Goal: Contribute content: Add original content to the website for others to see

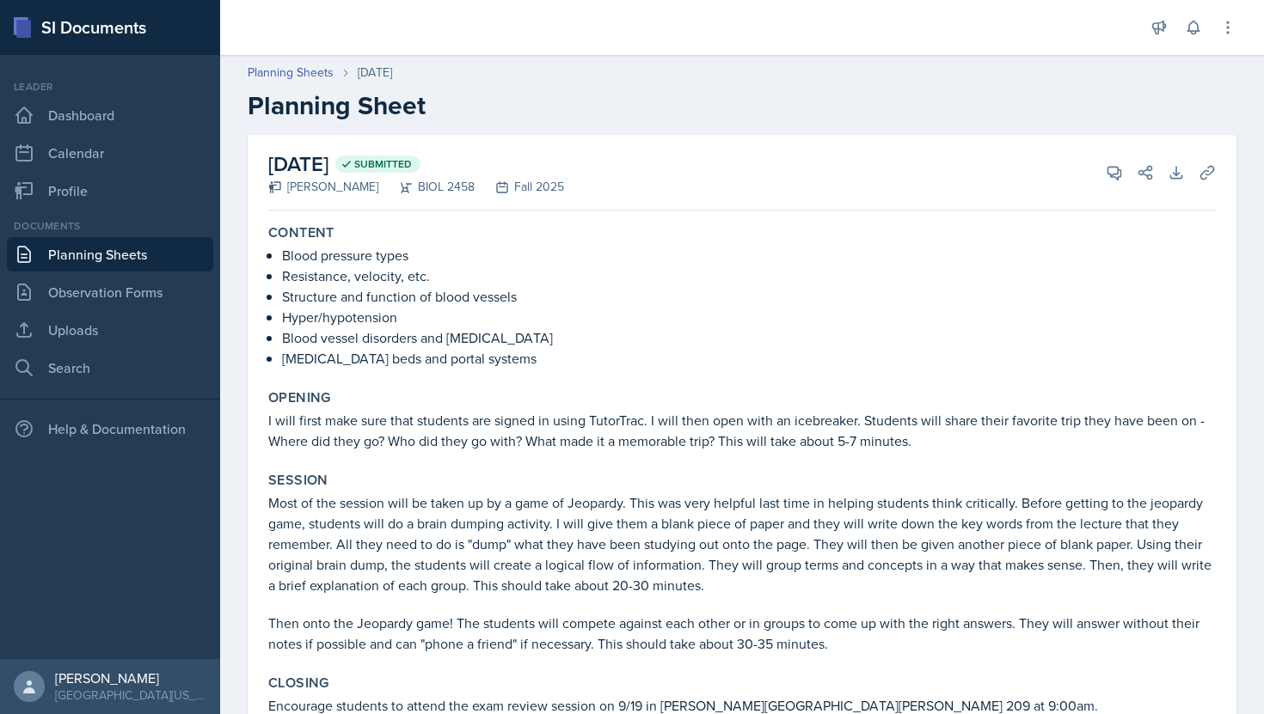
click at [98, 260] on link "Planning Sheets" at bounding box center [110, 254] width 206 height 34
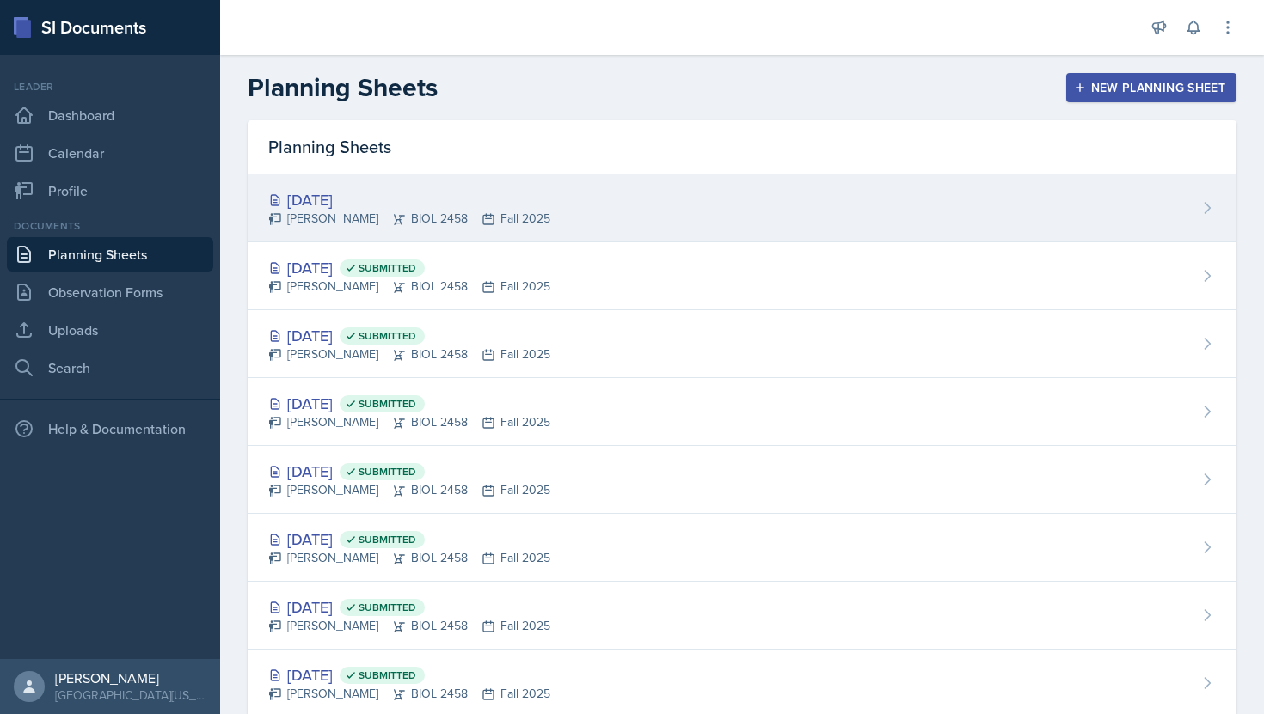
click at [391, 194] on div "[DATE]" at bounding box center [409, 199] width 282 height 23
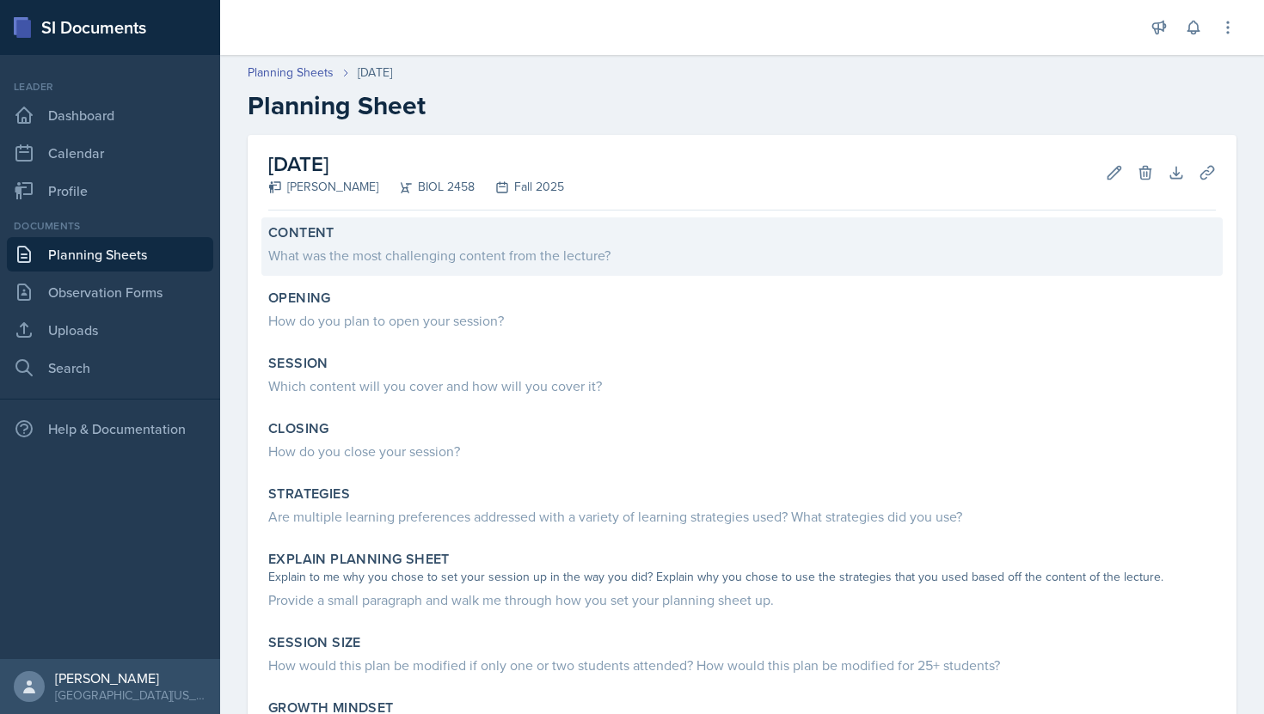
click at [379, 245] on div "What was the most challenging content from the lecture?" at bounding box center [741, 255] width 947 height 21
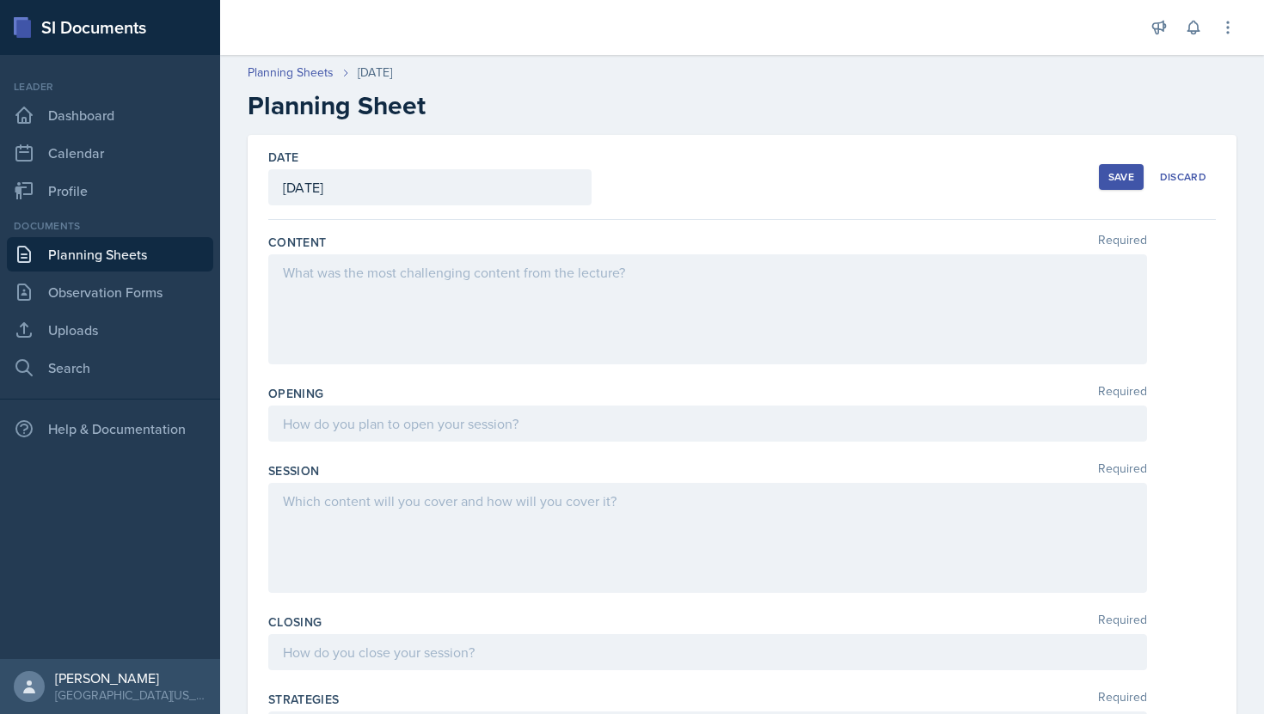
click at [399, 294] on div at bounding box center [707, 309] width 879 height 110
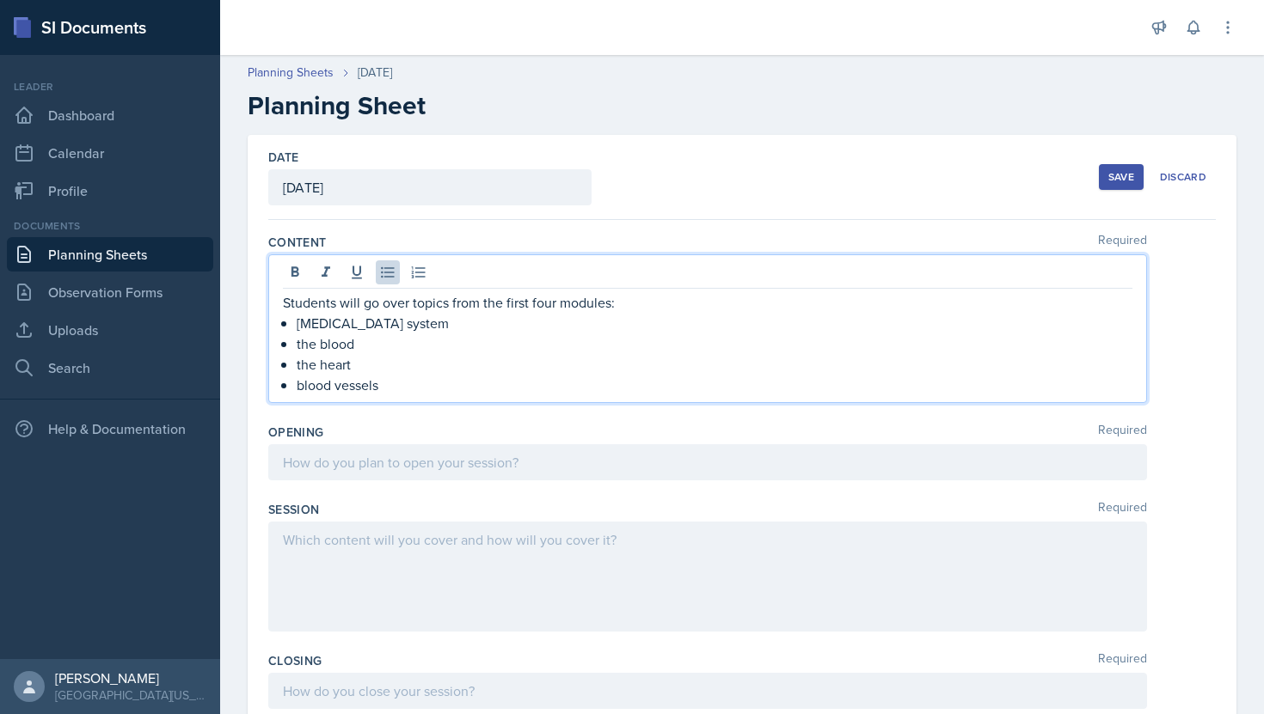
click at [363, 470] on div at bounding box center [707, 462] width 879 height 36
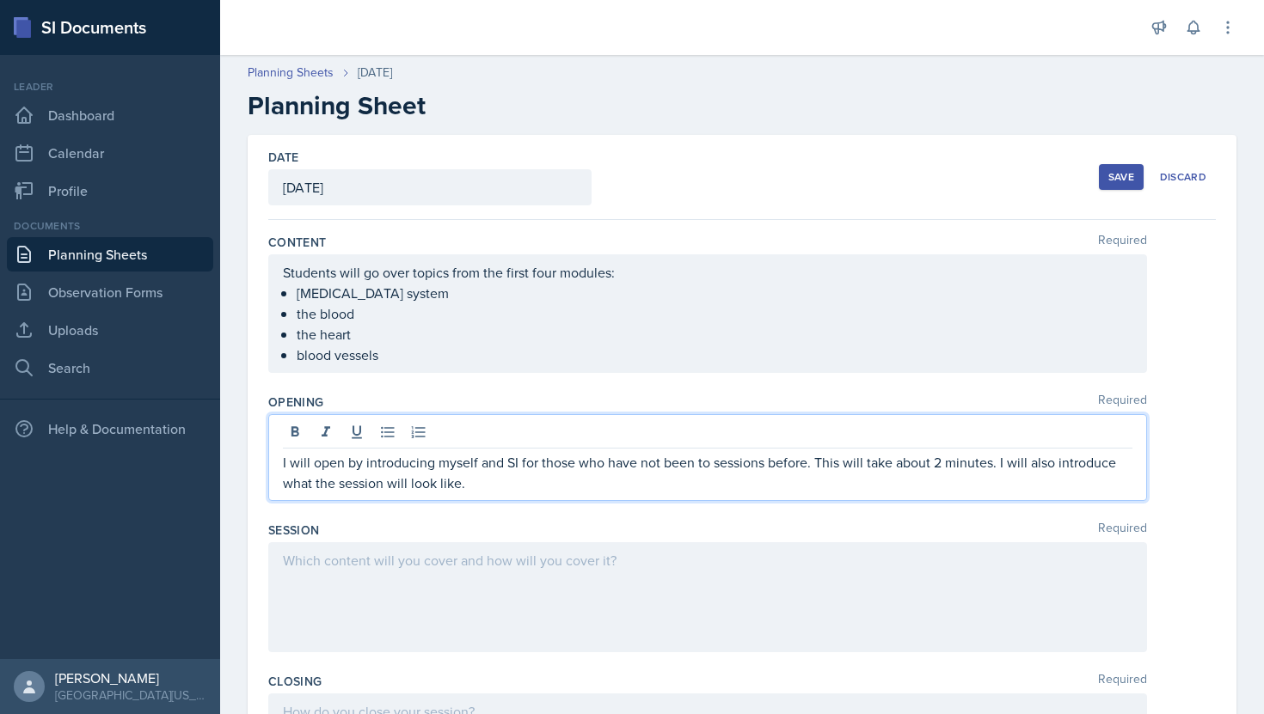
click at [333, 564] on div at bounding box center [707, 597] width 879 height 110
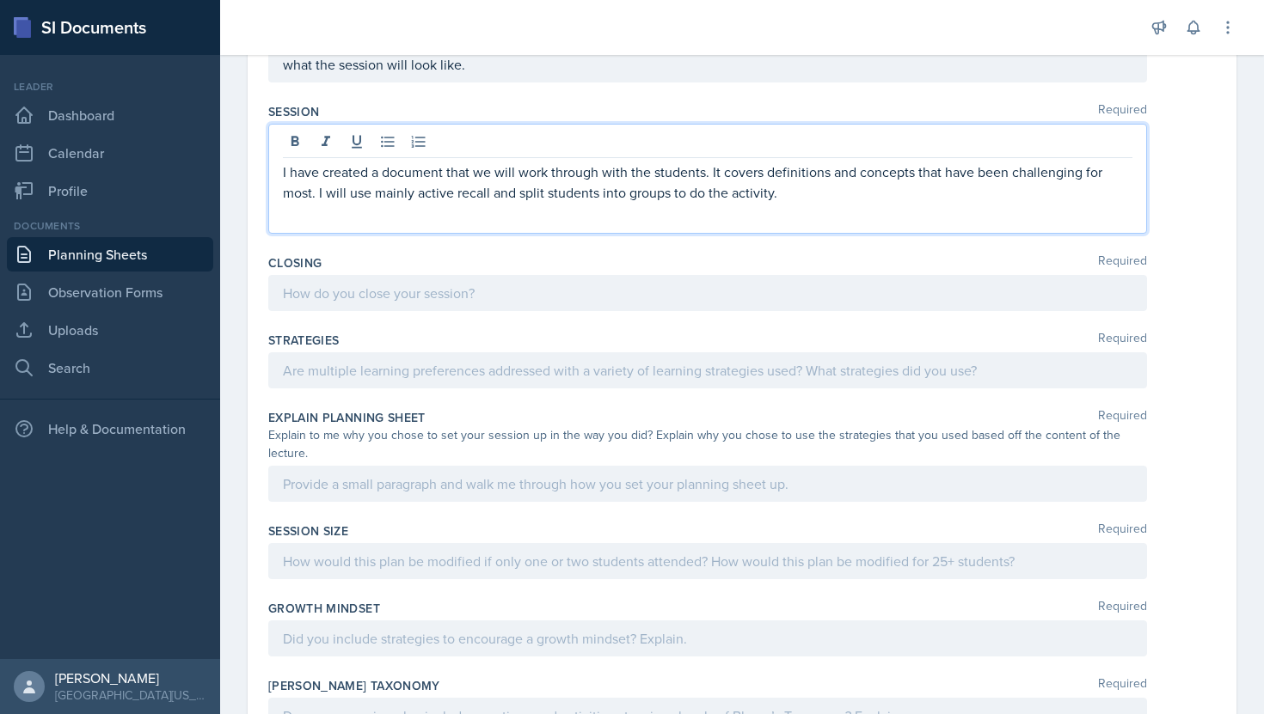
click at [679, 293] on p at bounding box center [707, 293] width 849 height 21
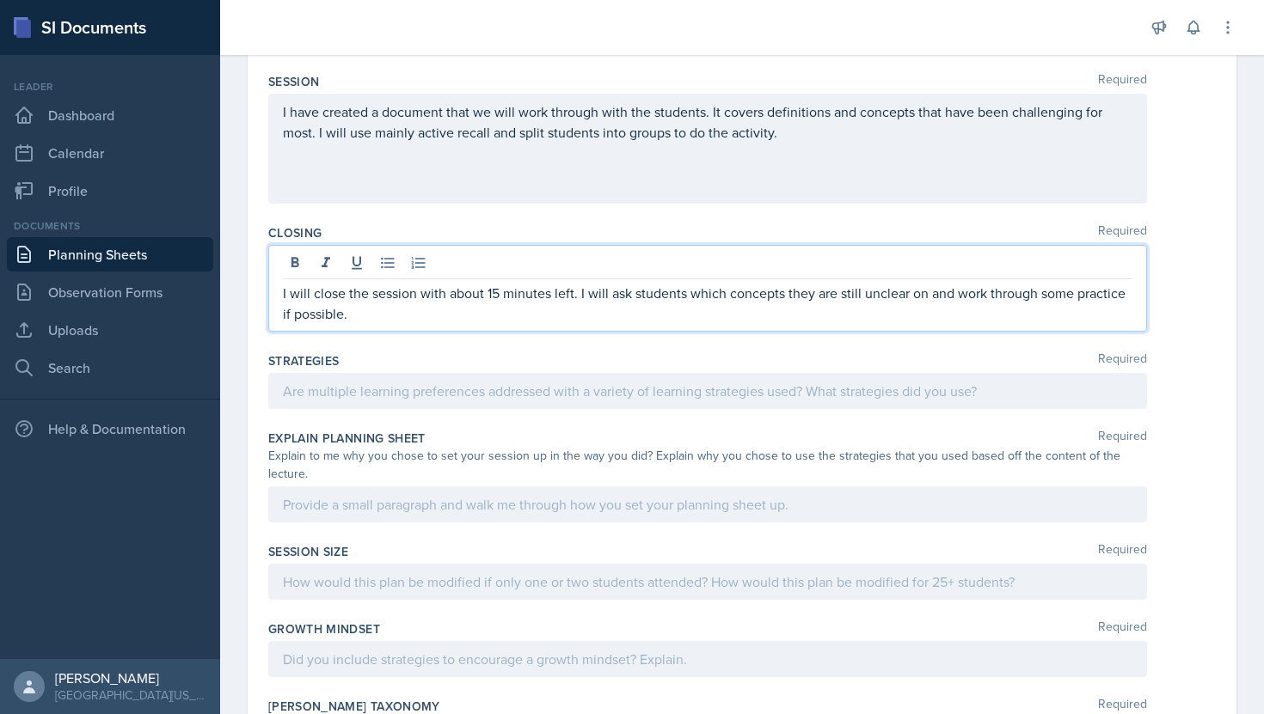
click at [684, 391] on div at bounding box center [707, 391] width 879 height 36
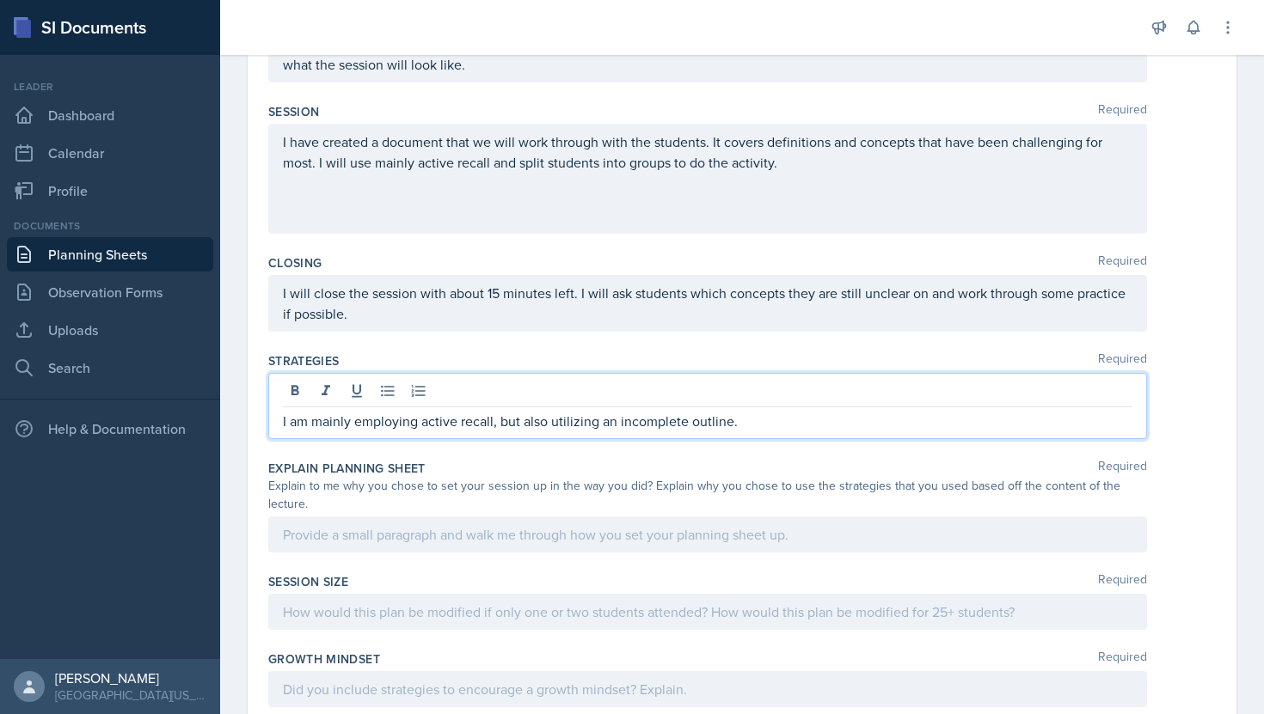
click at [548, 517] on div at bounding box center [707, 535] width 879 height 36
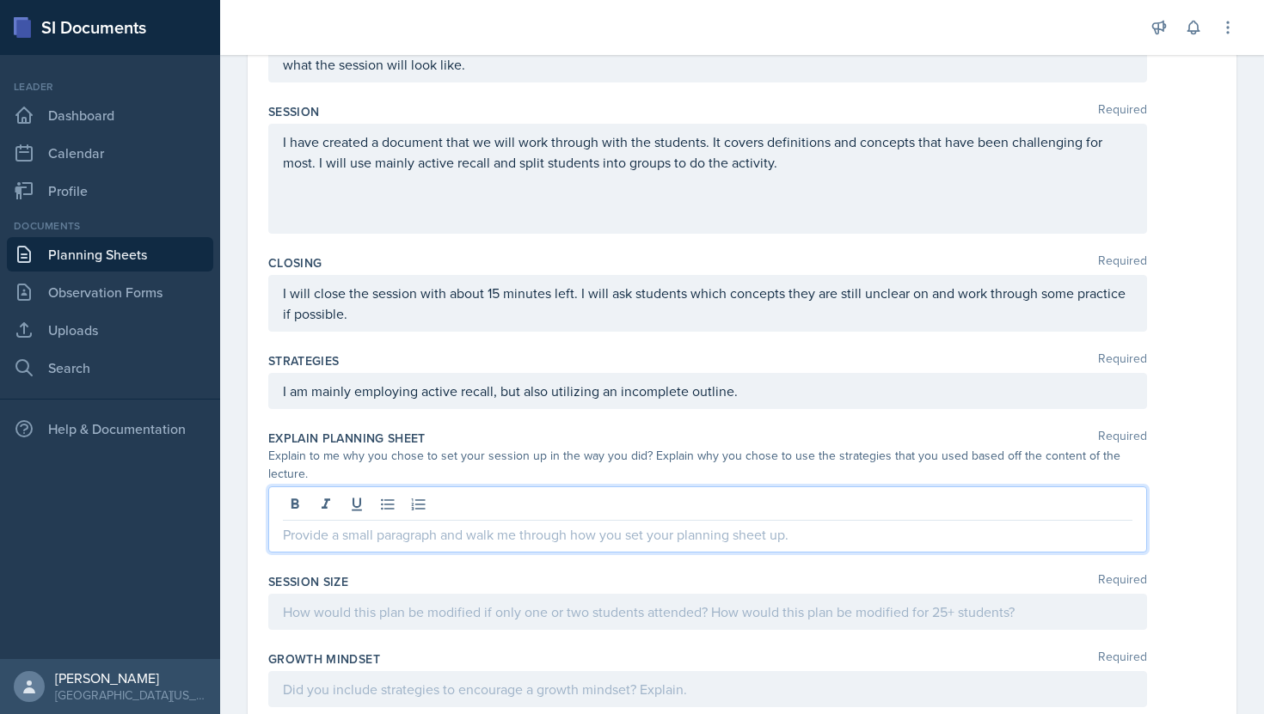
scroll to position [359, 0]
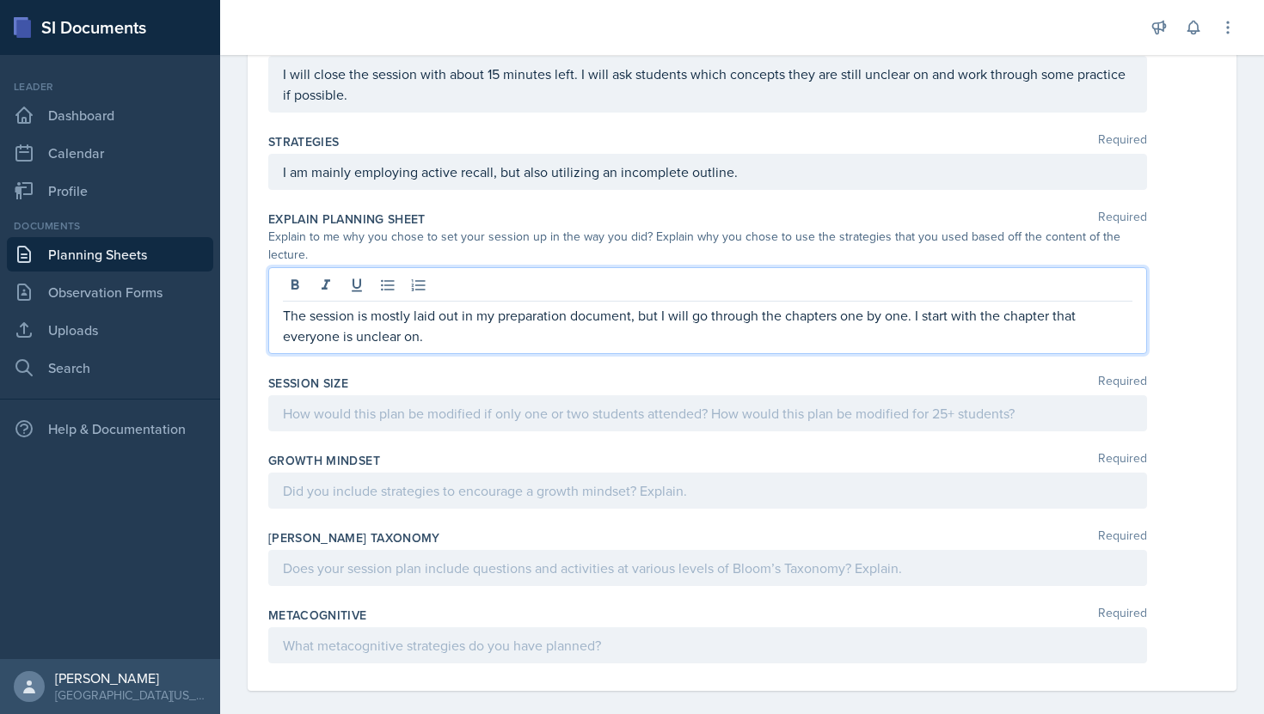
click at [582, 403] on p at bounding box center [707, 413] width 849 height 21
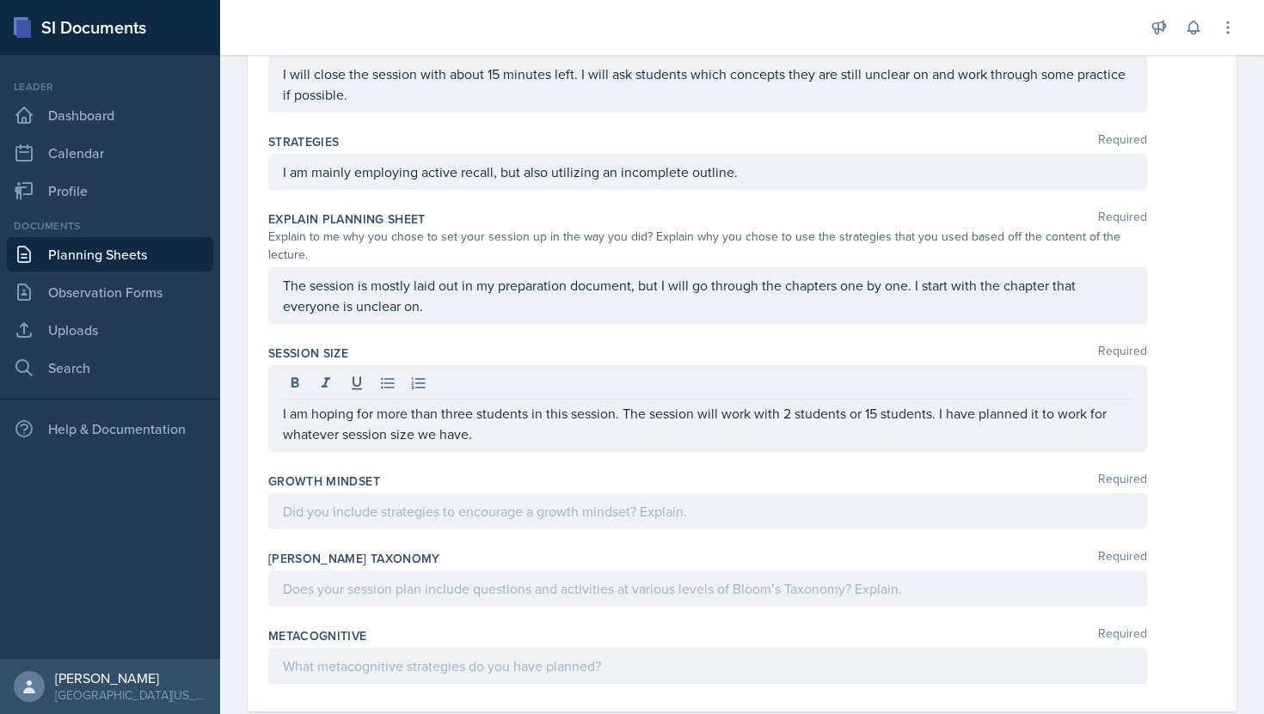
click at [815, 509] on div at bounding box center [707, 511] width 879 height 36
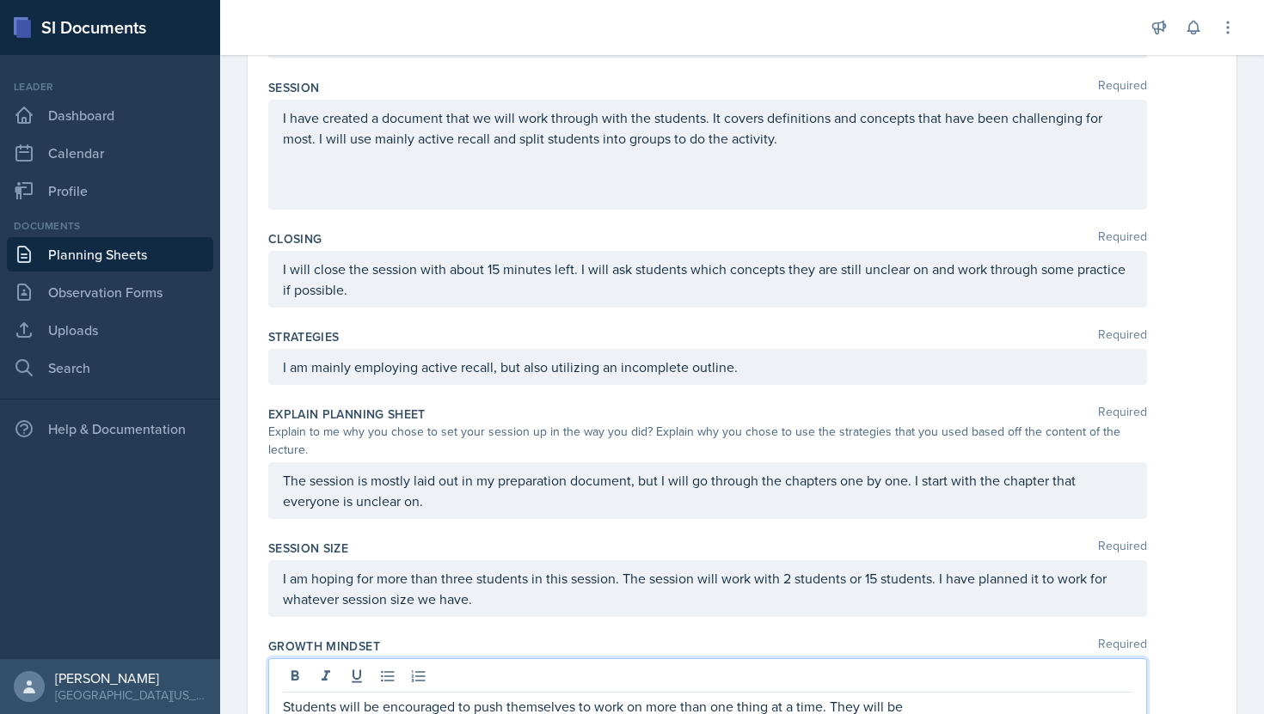
scroll to position [628, 0]
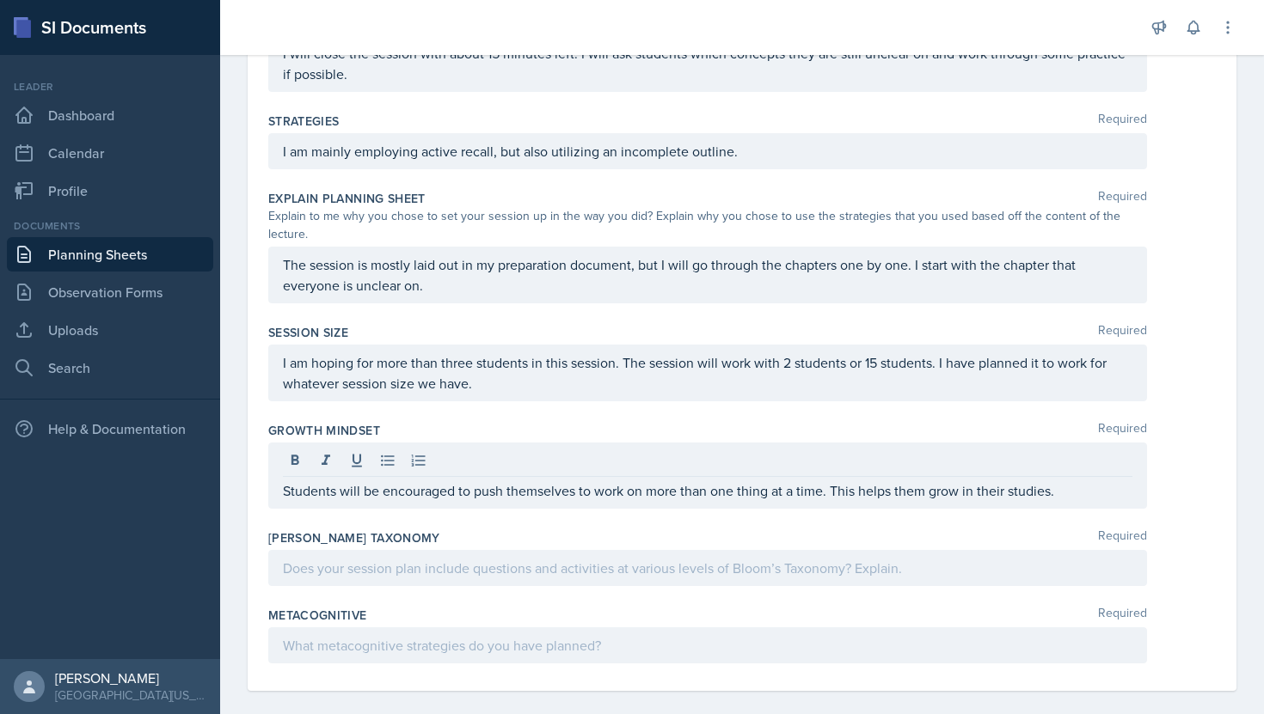
click at [889, 550] on div at bounding box center [707, 568] width 879 height 36
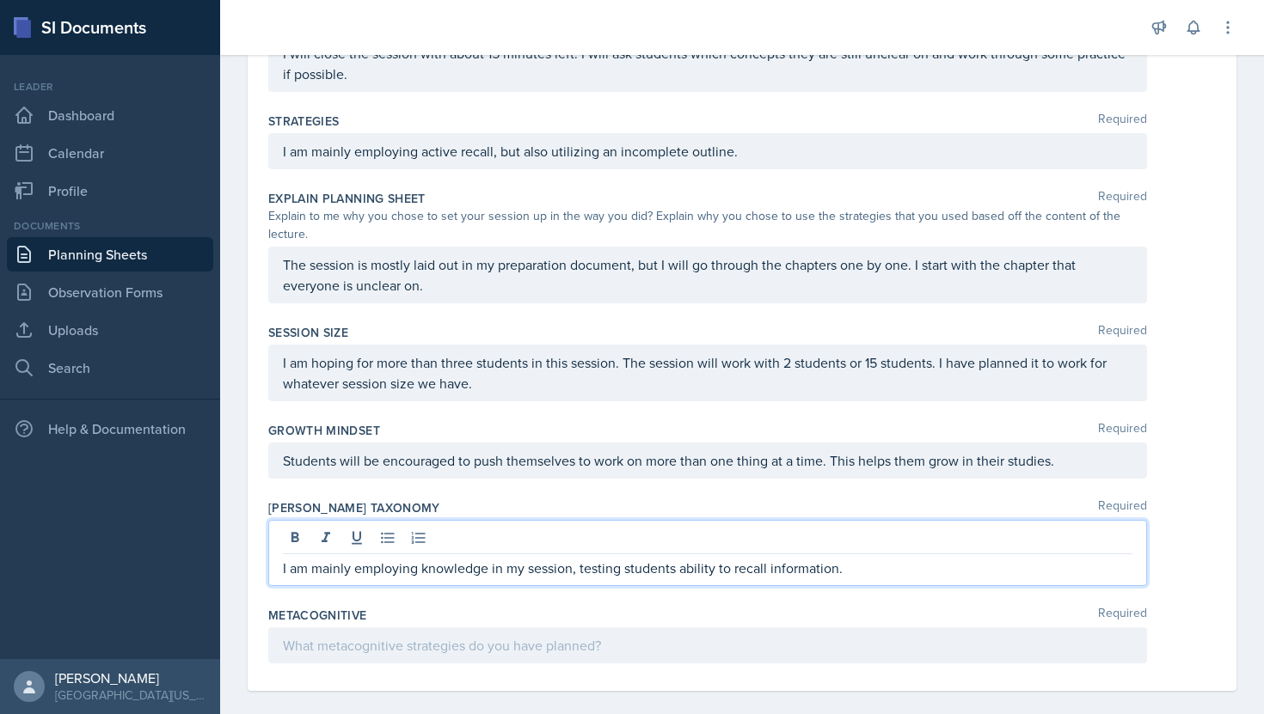
click at [790, 636] on div at bounding box center [707, 646] width 879 height 36
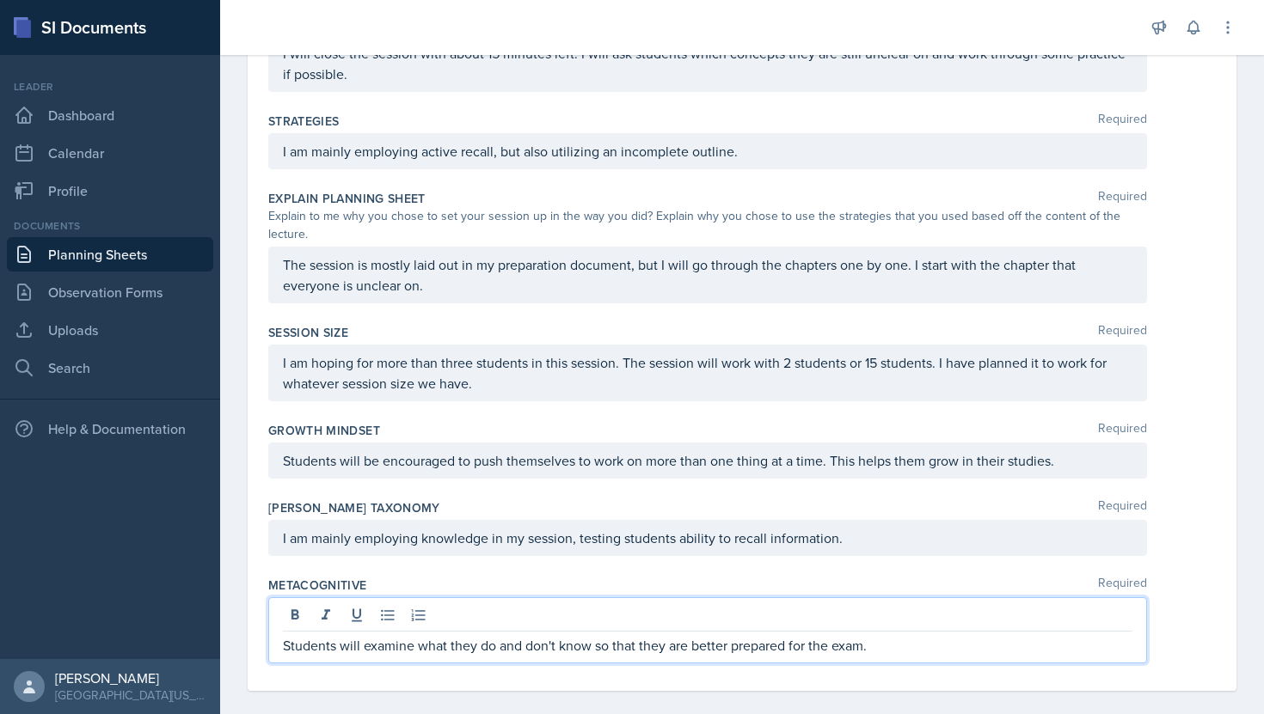
scroll to position [0, 0]
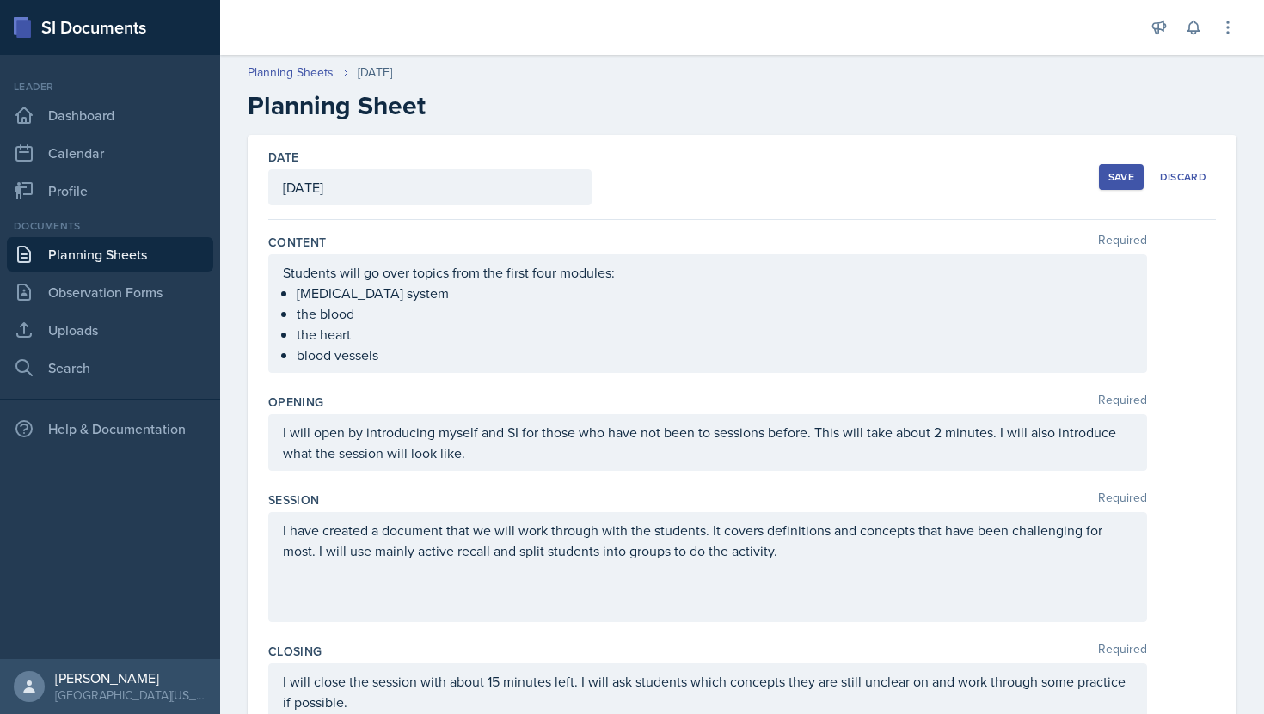
click at [1130, 183] on div "Save" at bounding box center [1121, 177] width 26 height 14
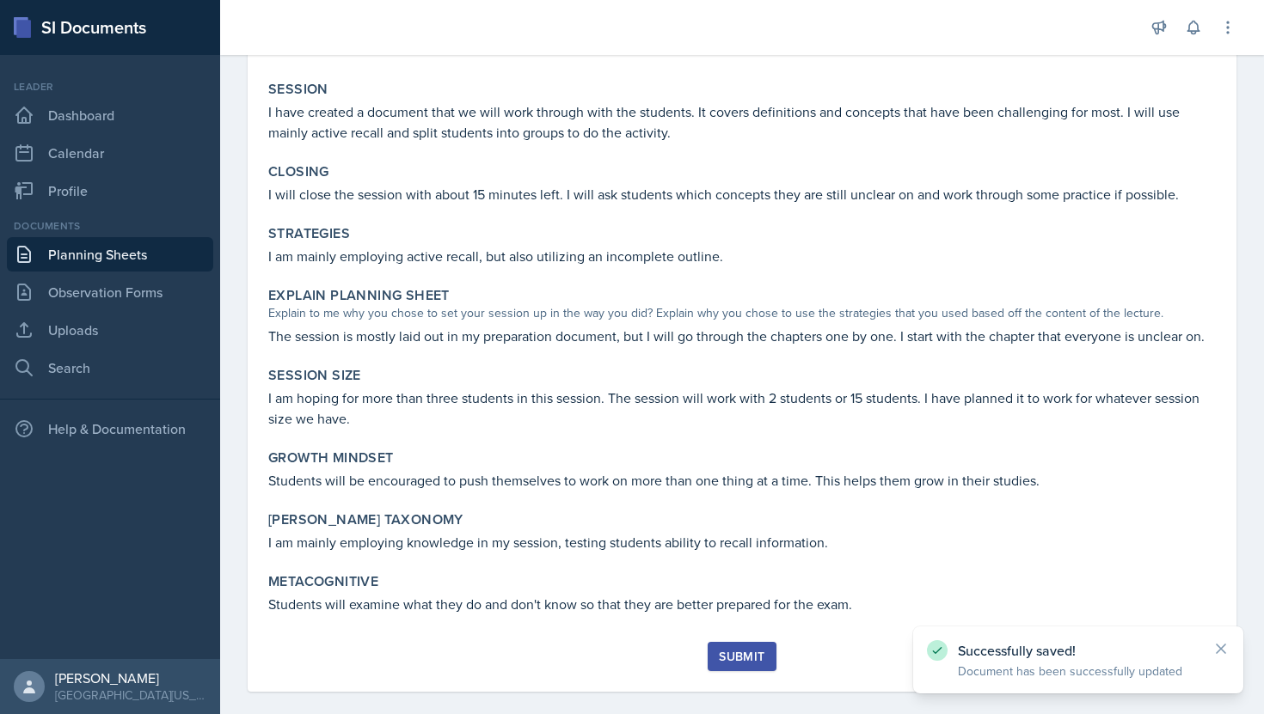
scroll to position [389, 0]
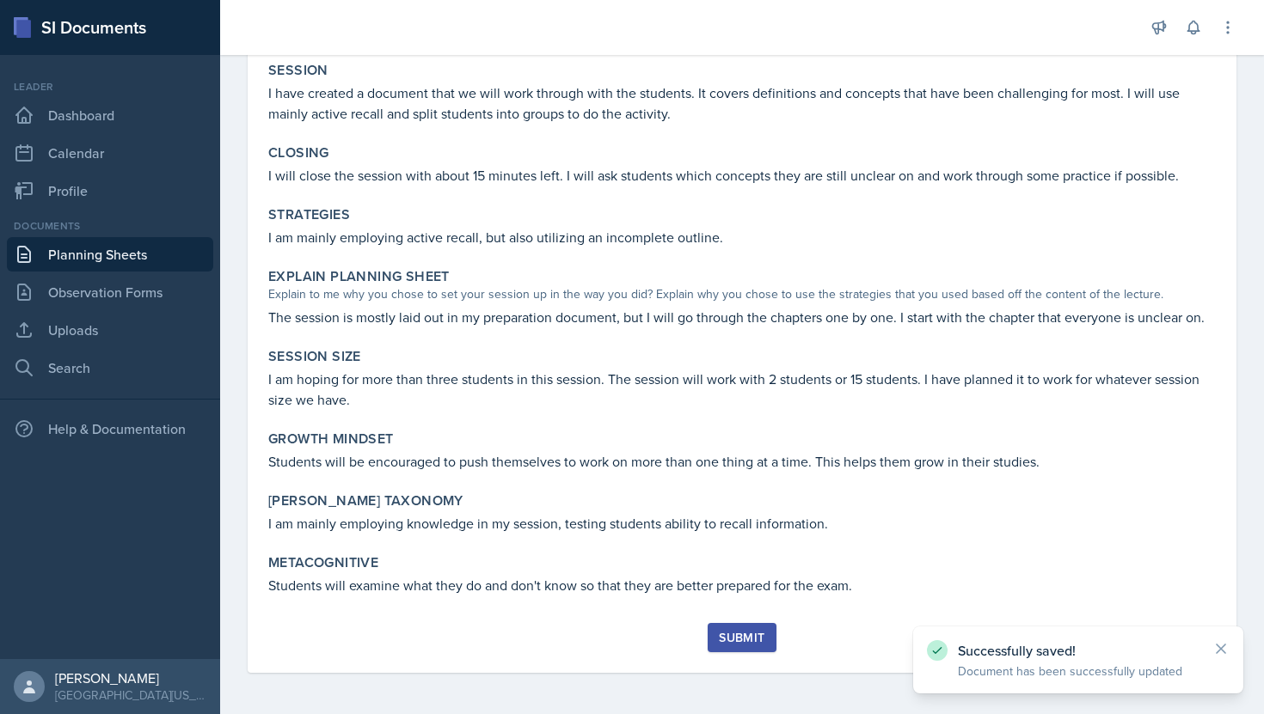
click at [733, 624] on button "Submit" at bounding box center [742, 637] width 68 height 29
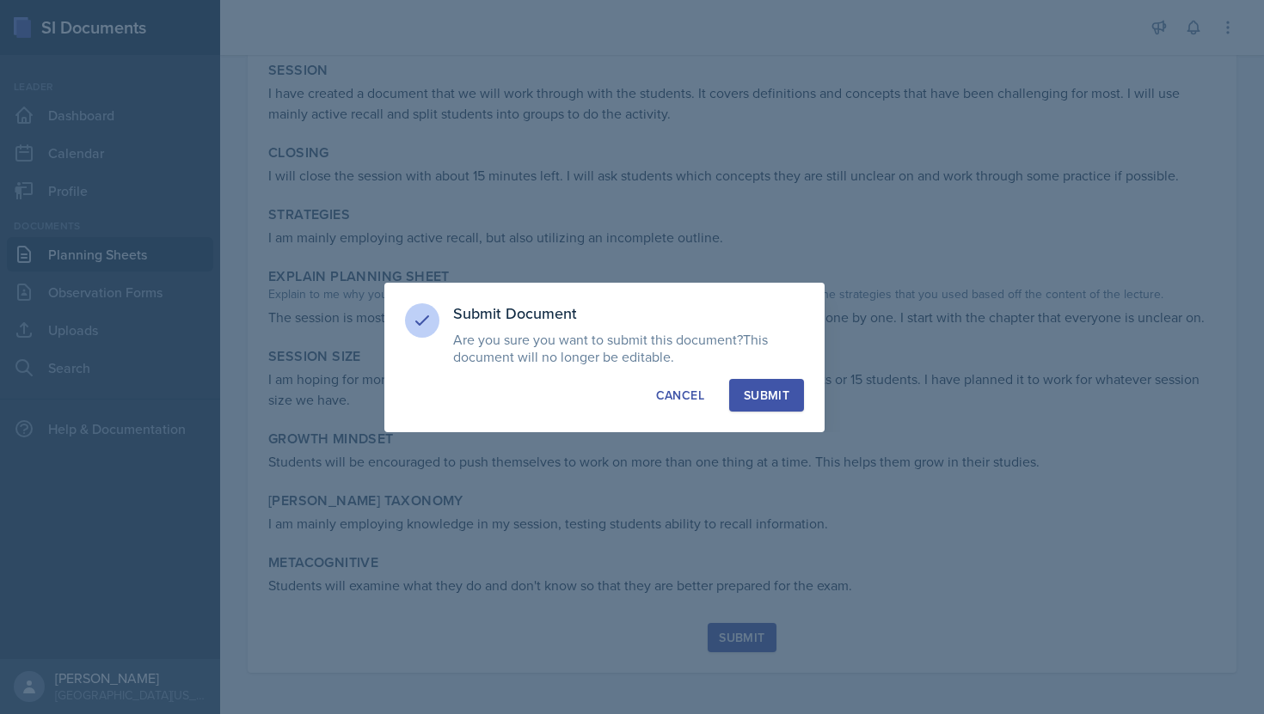
click at [775, 393] on div "Submit" at bounding box center [767, 395] width 46 height 17
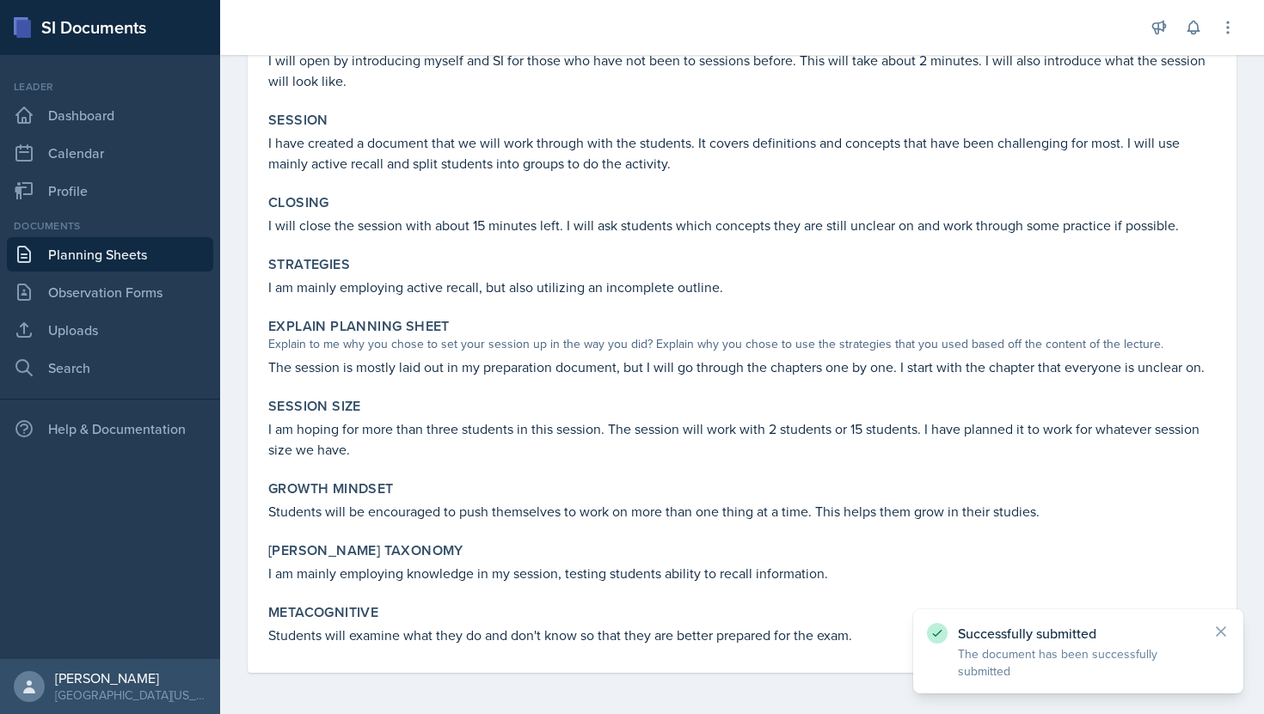
scroll to position [340, 0]
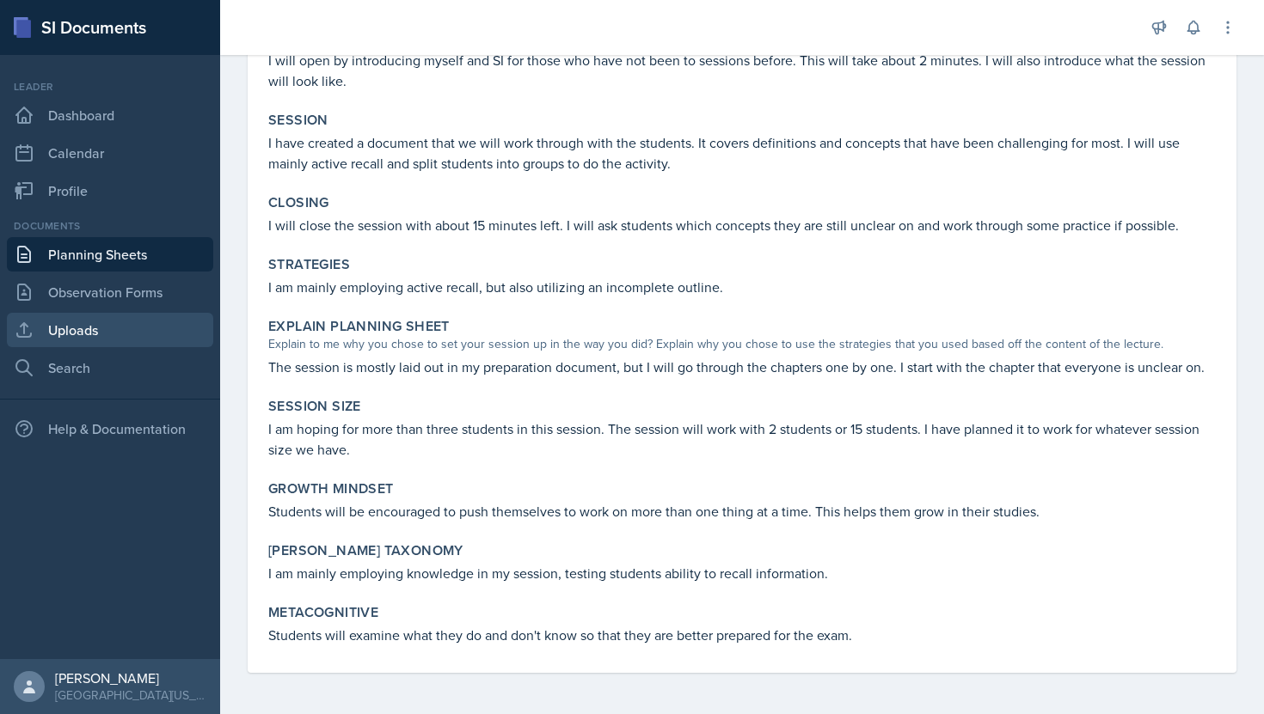
click at [84, 327] on link "Uploads" at bounding box center [110, 330] width 206 height 34
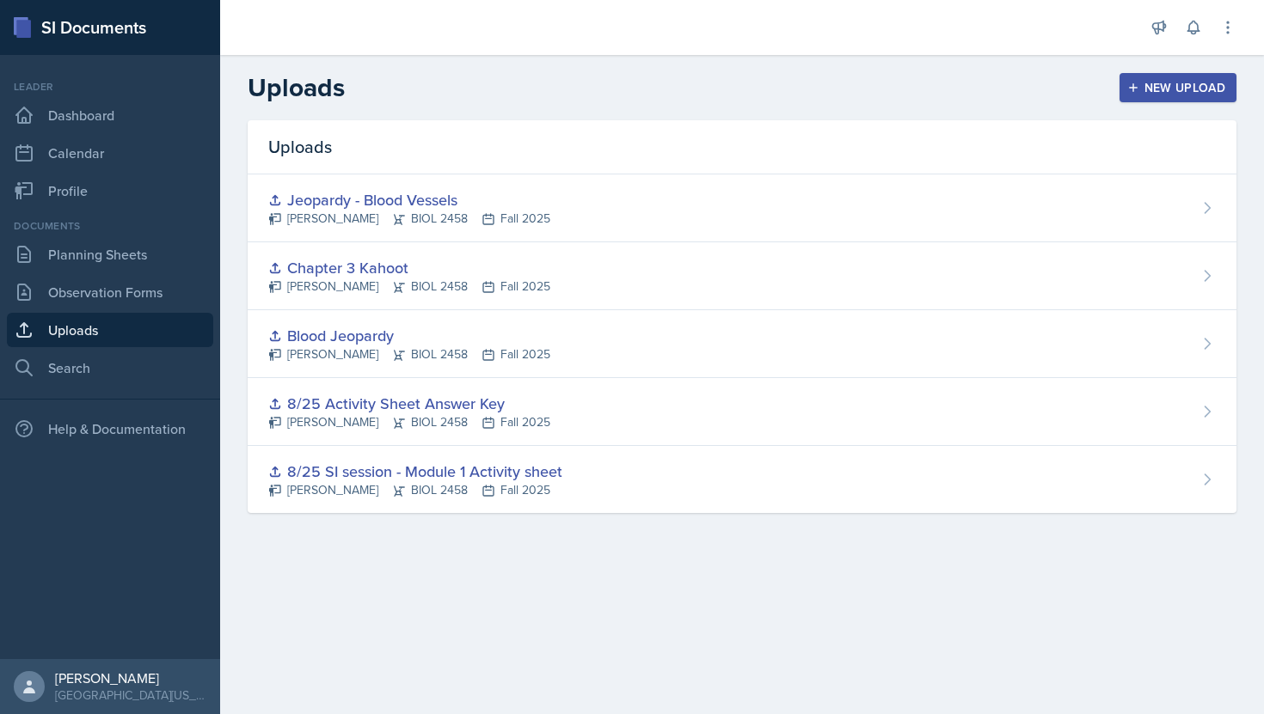
click at [1159, 90] on div "New Upload" at bounding box center [1178, 88] width 95 height 14
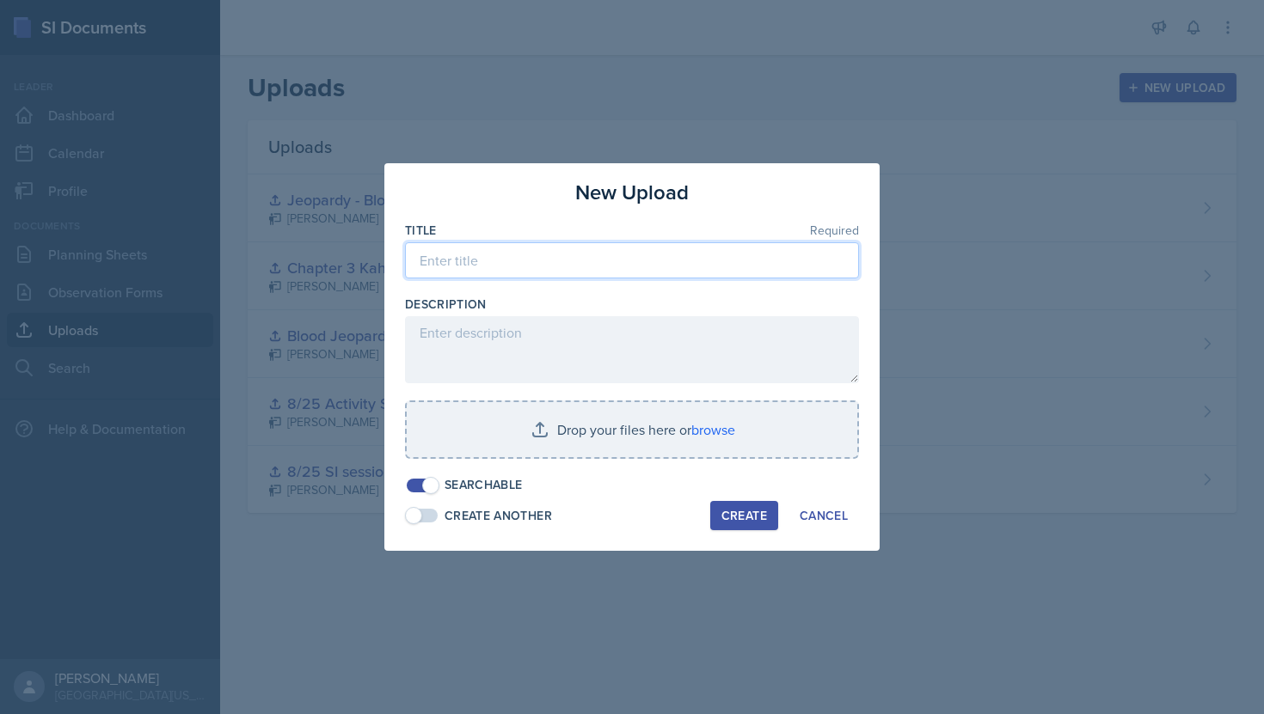
click at [530, 269] on input at bounding box center [632, 260] width 454 height 36
type input "Exam 1 Session Plan"
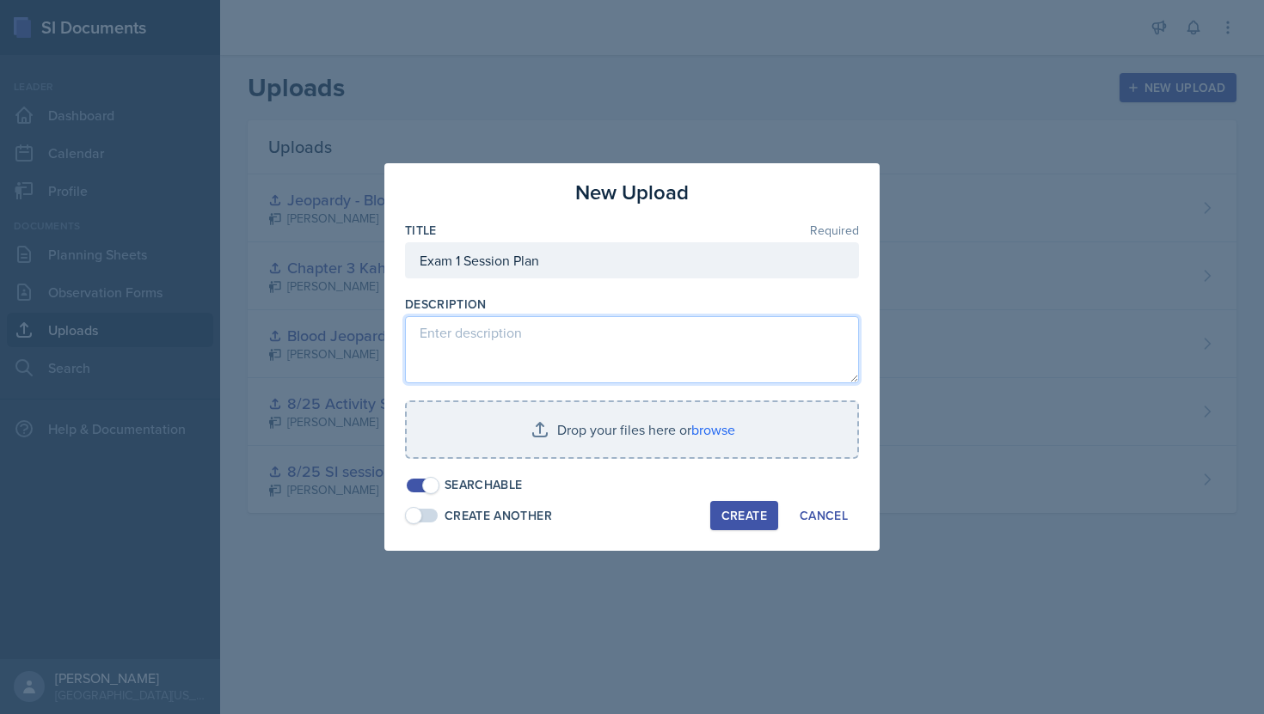
click at [463, 334] on textarea at bounding box center [632, 349] width 454 height 67
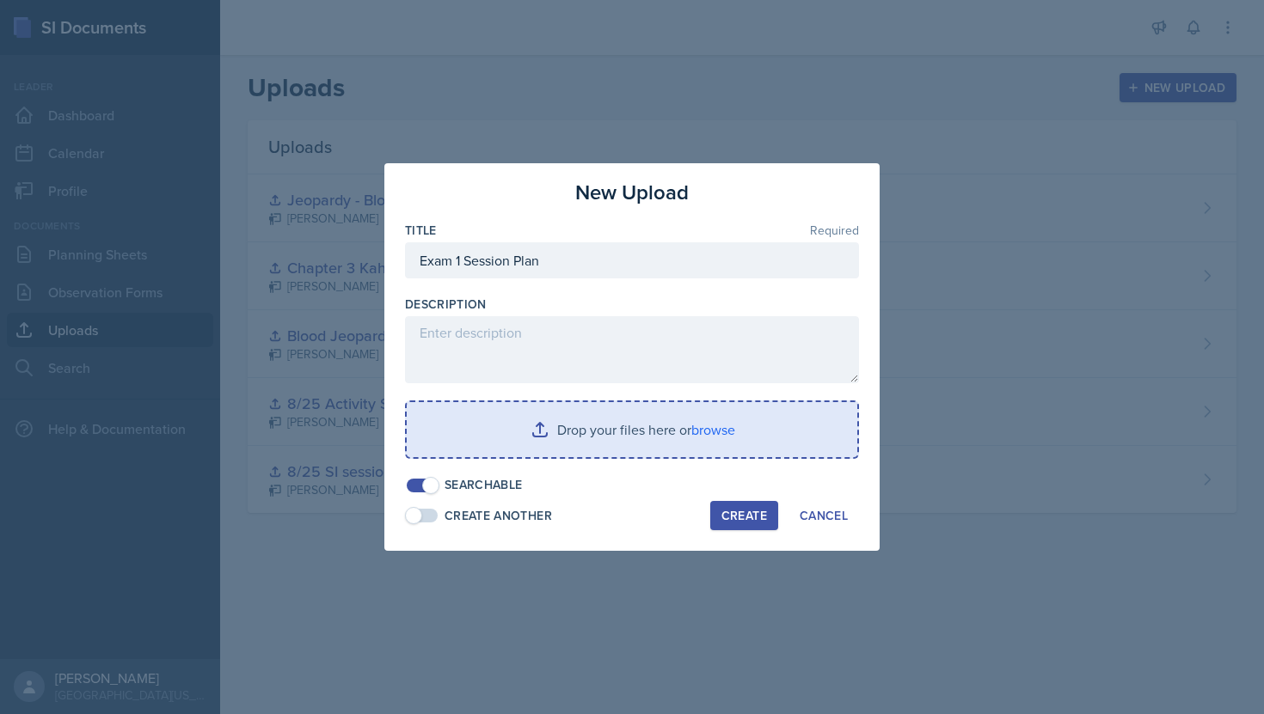
click at [457, 434] on input "file" at bounding box center [632, 429] width 450 height 55
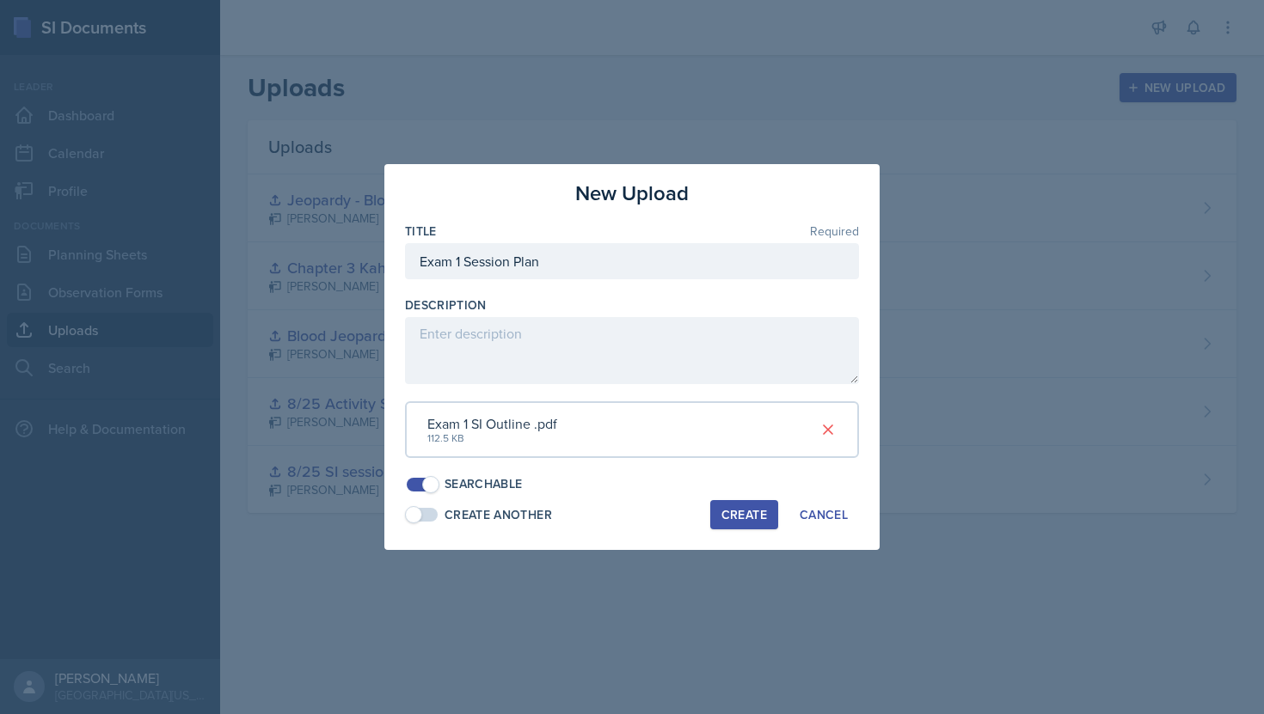
click at [754, 512] on div "Create" at bounding box center [744, 515] width 46 height 14
